Goal: Find specific page/section: Find specific page/section

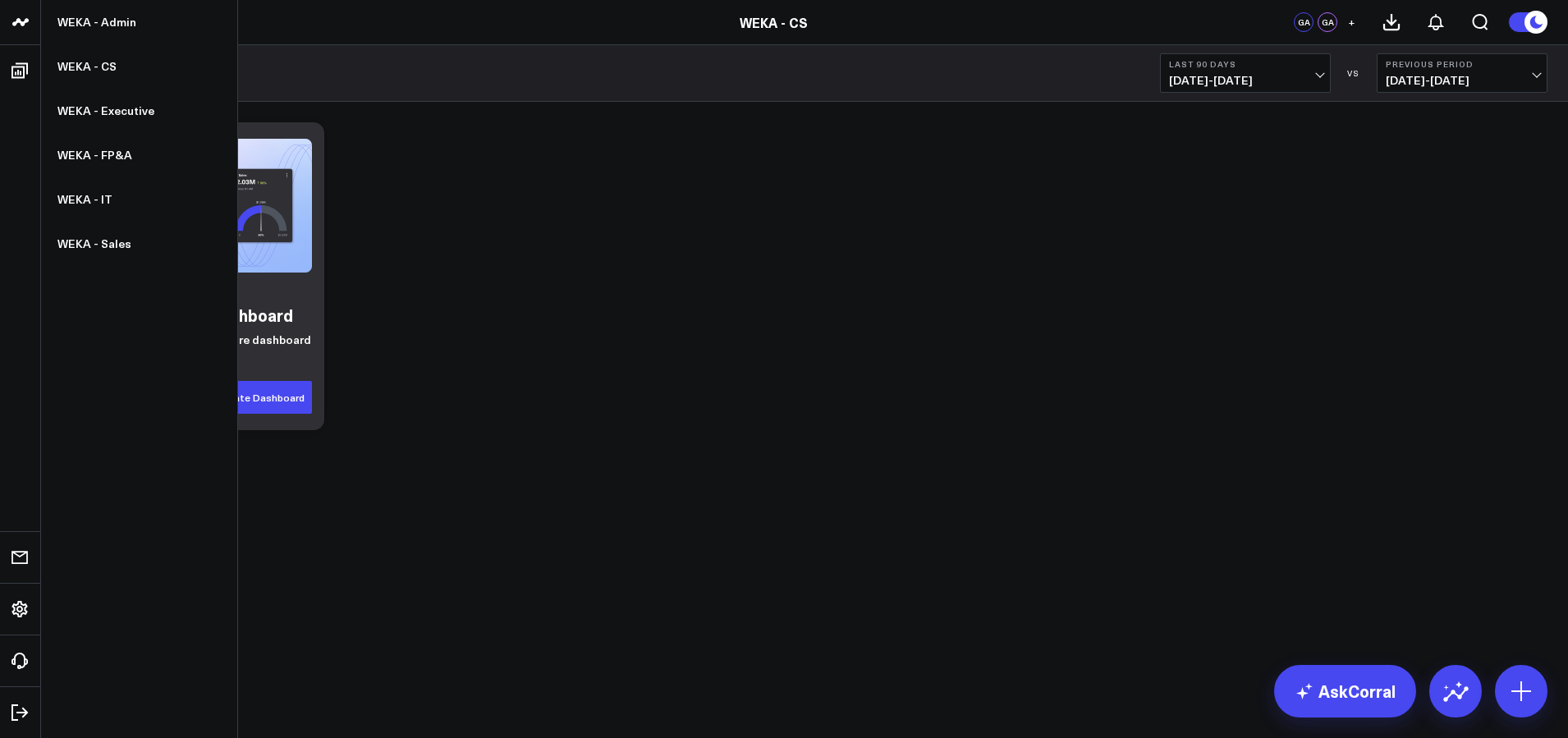
click at [32, 20] on link at bounding box center [20, 22] width 41 height 45
click at [90, 36] on link "WEKA - Admin" at bounding box center [139, 22] width 196 height 44
